Goal: Task Accomplishment & Management: Use online tool/utility

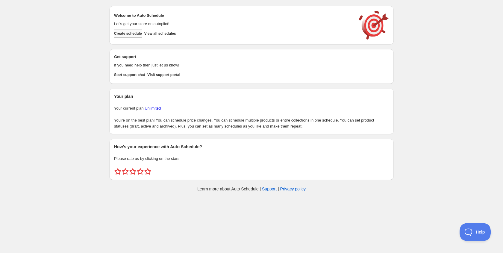
click at [125, 34] on span "Create schedule" at bounding box center [128, 33] width 28 height 5
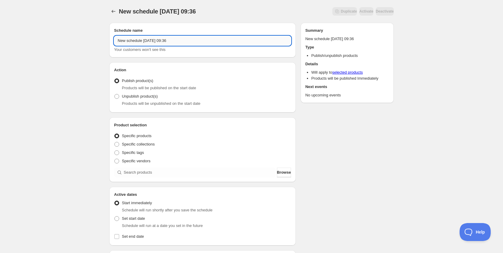
click at [169, 43] on input "New schedule [DATE] 09:36" at bounding box center [202, 41] width 177 height 10
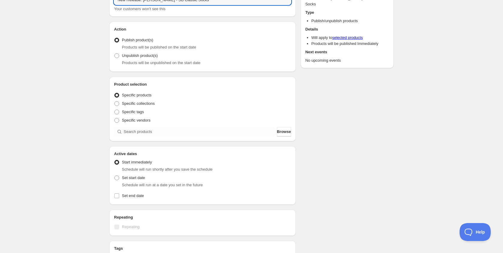
scroll to position [43, 0]
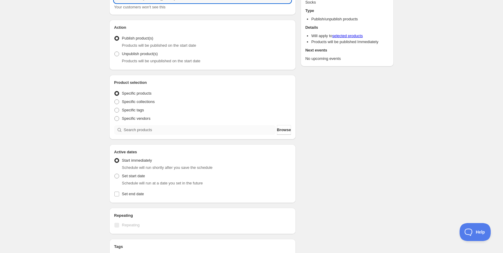
type input "New Release: [PERSON_NAME] - SB Classic Socks"
click at [142, 131] on input "search" at bounding box center [200, 130] width 152 height 10
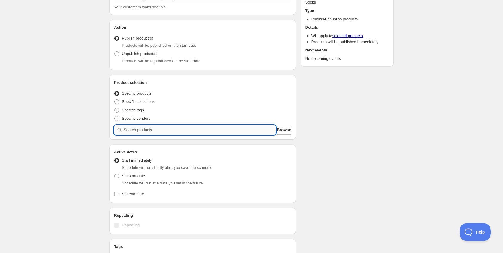
type input "S"
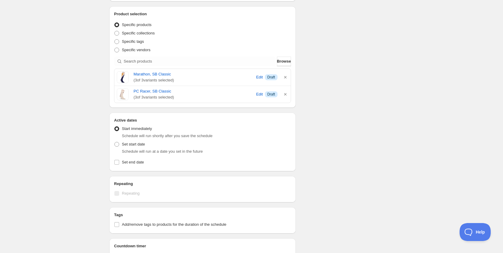
scroll to position [114, 0]
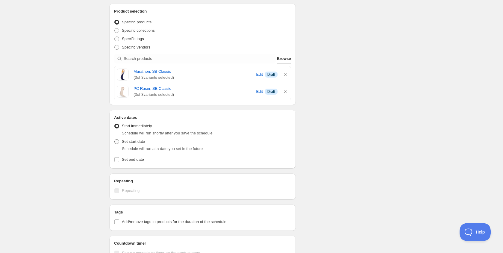
click at [118, 144] on label "Set start date" at bounding box center [129, 141] width 31 height 8
click at [115, 139] on input "Set start date" at bounding box center [114, 139] width 0 height 0
radio input "true"
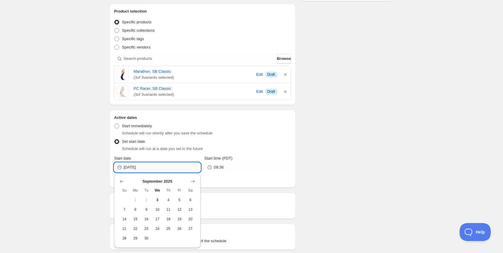
click at [158, 165] on input "[DATE]" at bounding box center [162, 168] width 77 height 10
click at [148, 208] on span "9" at bounding box center [146, 209] width 6 height 5
type input "[DATE]"
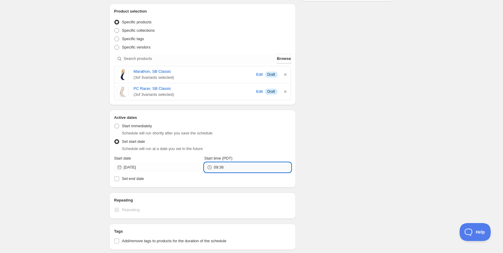
click at [229, 167] on input "09:36" at bounding box center [252, 168] width 77 height 10
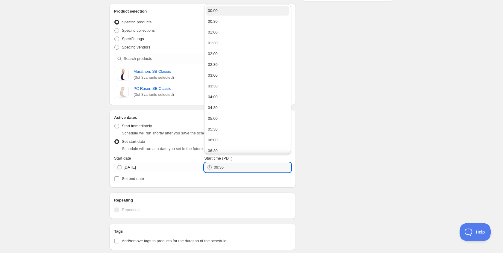
click at [216, 11] on div "00:00" at bounding box center [213, 11] width 10 height 6
type input "00:00"
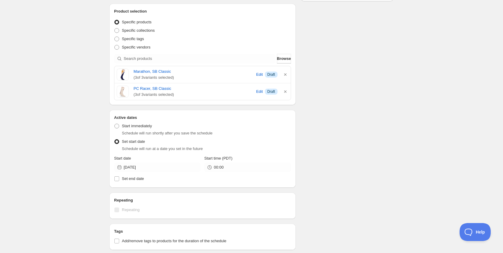
click at [316, 105] on div "Schedule name New Release: [PERSON_NAME] - SB Classic Socks Your customers won'…" at bounding box center [248, 145] width 289 height 482
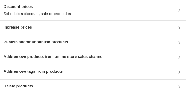
click at [52, 41] on h3 "Publish and/or unpublish products" at bounding box center [36, 42] width 64 height 6
